Goal: Use online tool/utility: Utilize a website feature to perform a specific function

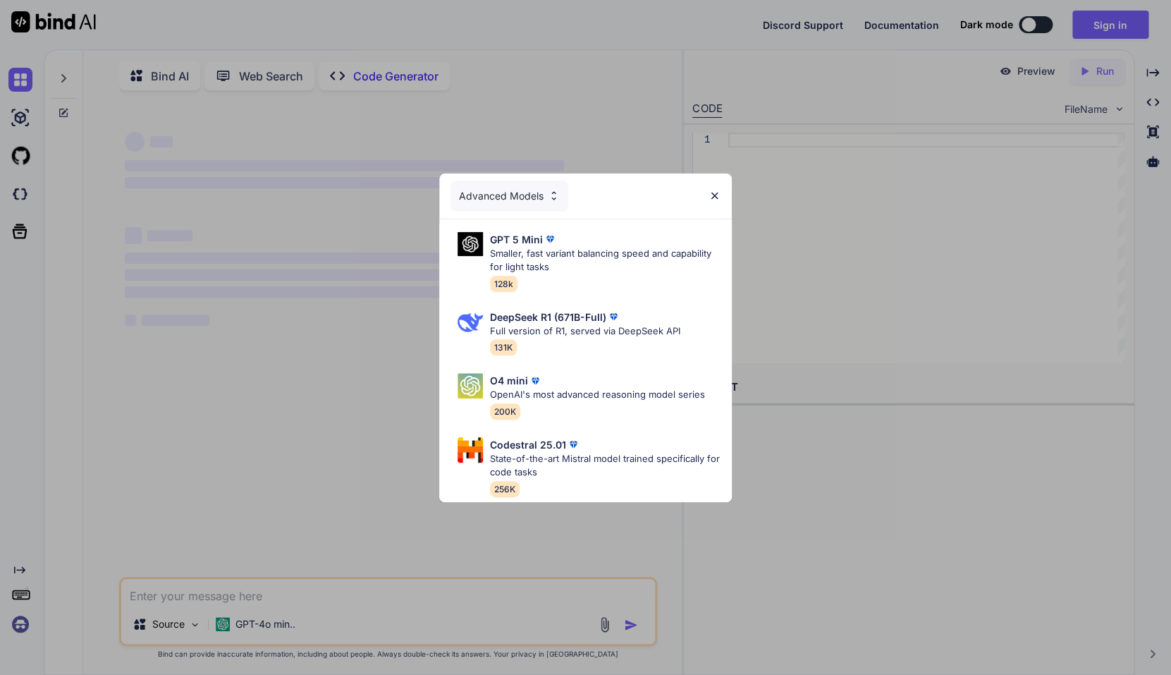
click at [716, 184] on div "Advanced Models" at bounding box center [585, 195] width 293 height 45
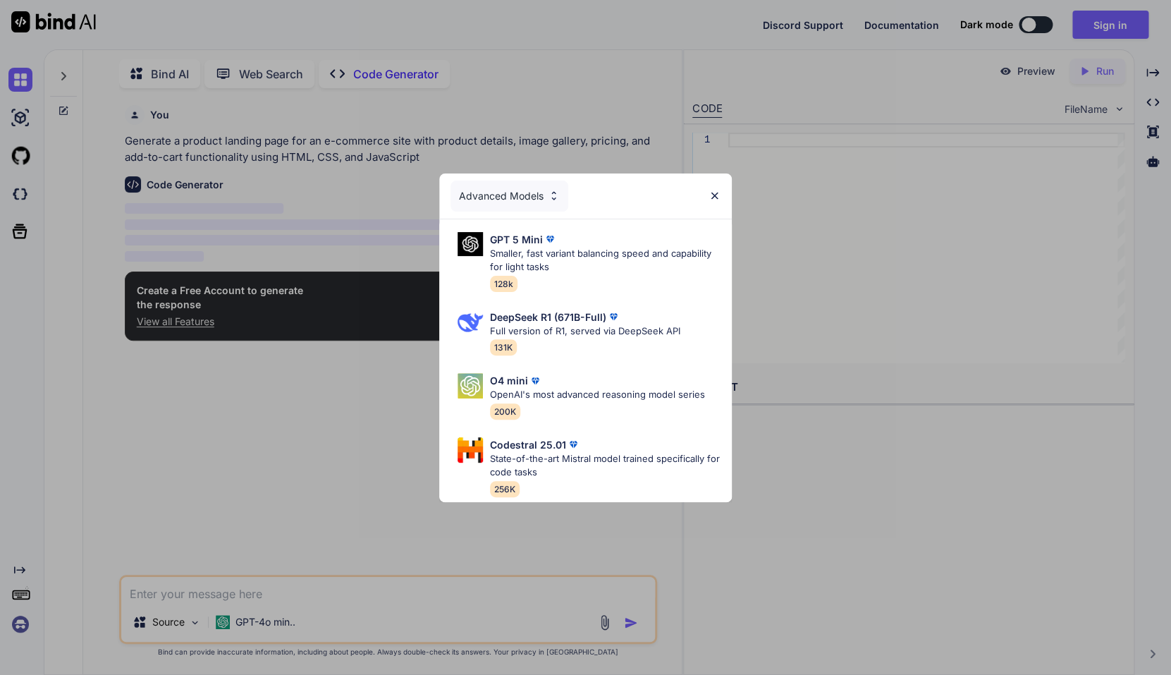
scroll to position [13, 0]
click at [717, 190] on img at bounding box center [715, 196] width 12 height 12
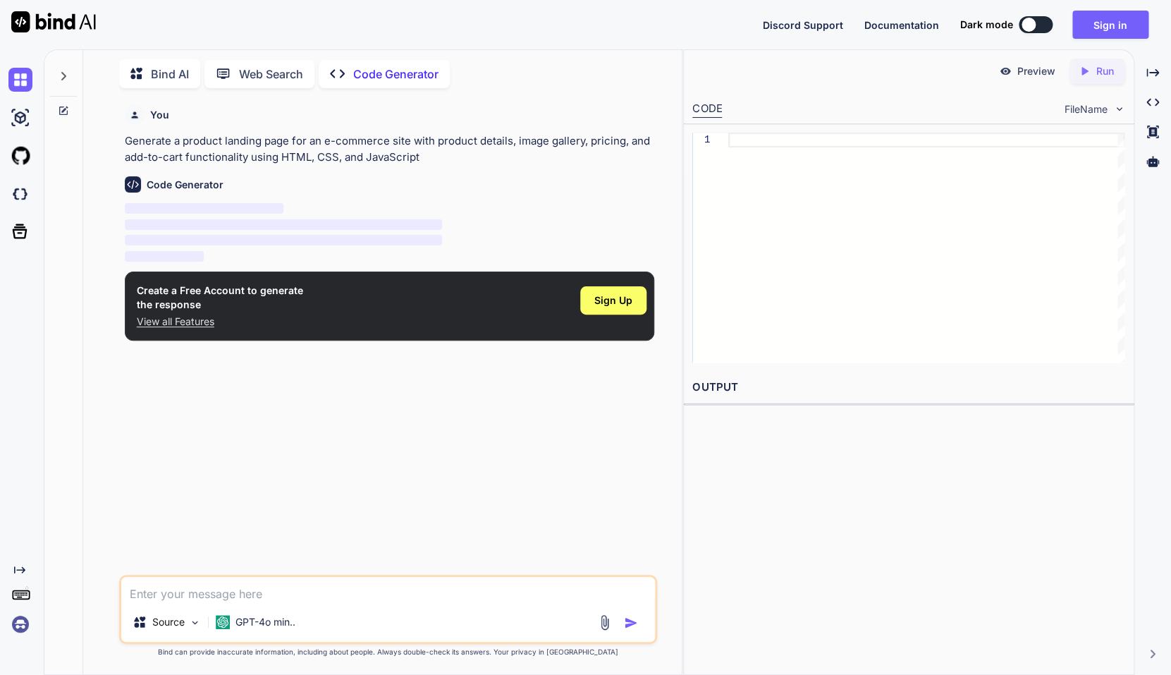
type textarea "x"
click at [282, 596] on textarea at bounding box center [388, 589] width 534 height 25
paste textarea "Build a modern website offering countdown timer functions. Use a clean, minimal…"
type textarea "Build a modern website offering countdown timer functions. Use a clean, minimal…"
type textarea "x"
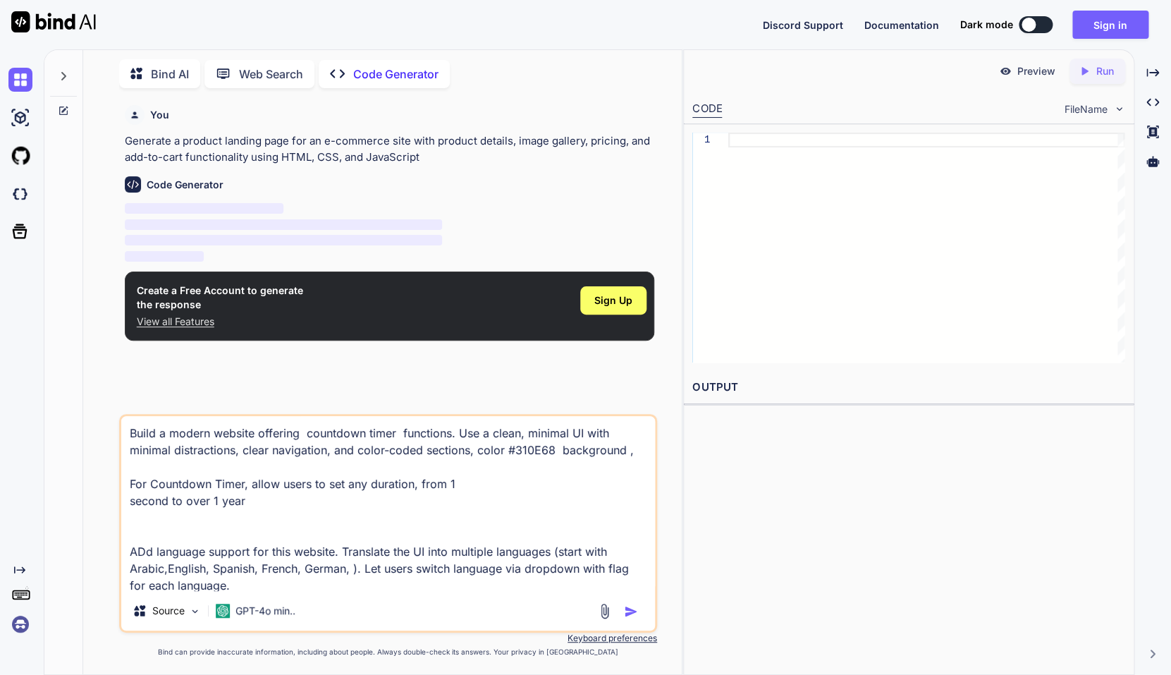
scroll to position [274, 0]
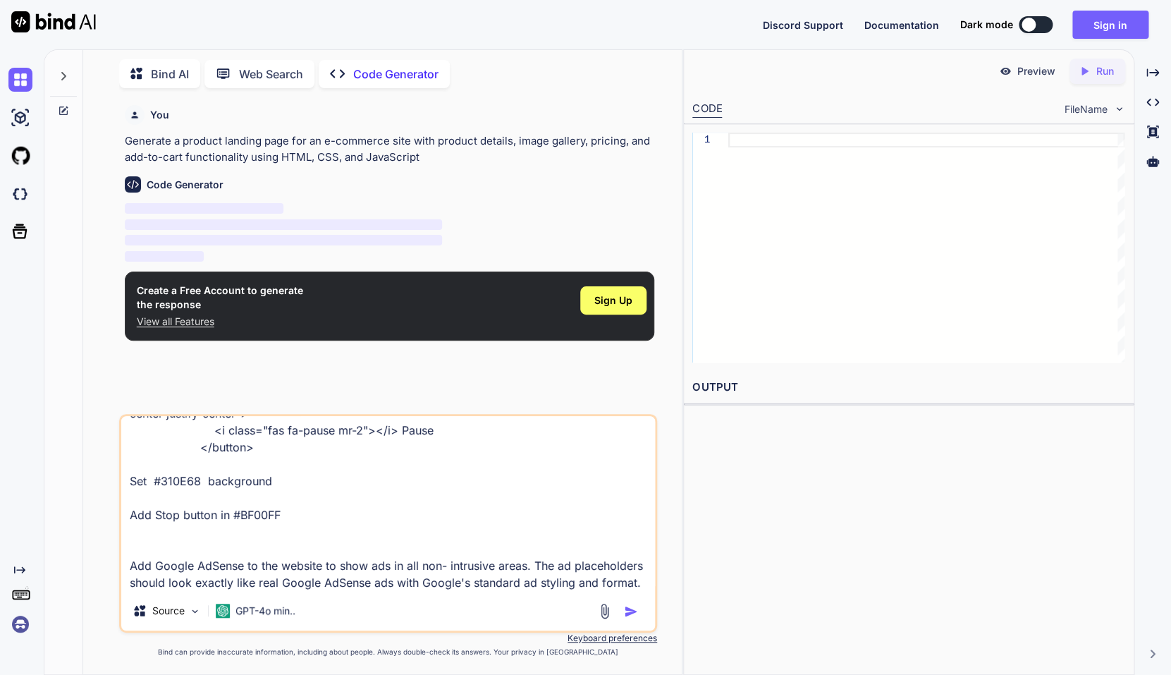
type textarea "Build a modern website offering countdown timer functions. Use a clean, minimal…"
click at [627, 608] on img "button" at bounding box center [631, 611] width 14 height 14
click at [627, 609] on img "button" at bounding box center [631, 611] width 14 height 14
type textarea "x"
